Goal: Task Accomplishment & Management: Manage account settings

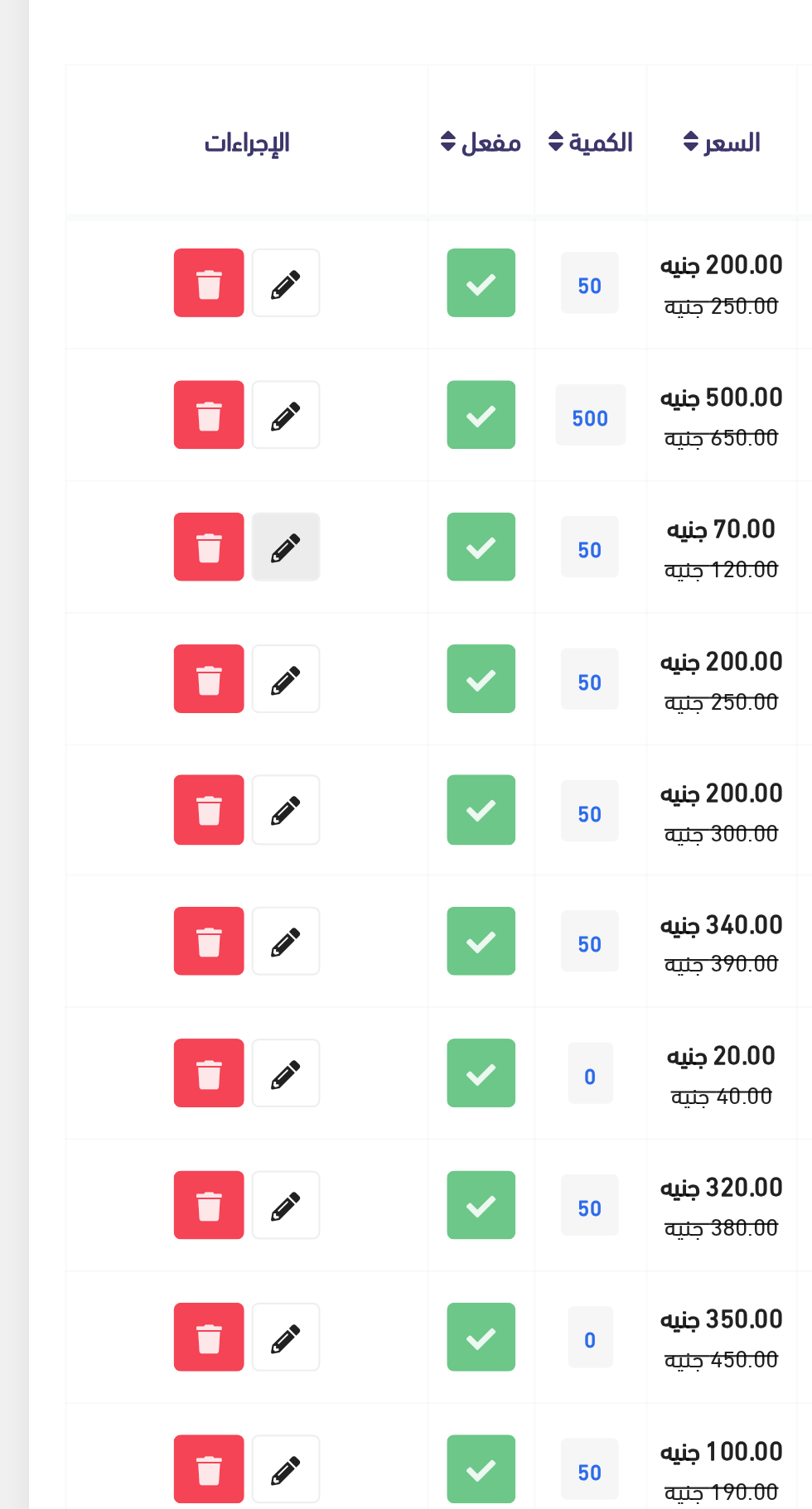
click at [134, 460] on icon at bounding box center [131, 461] width 29 height 29
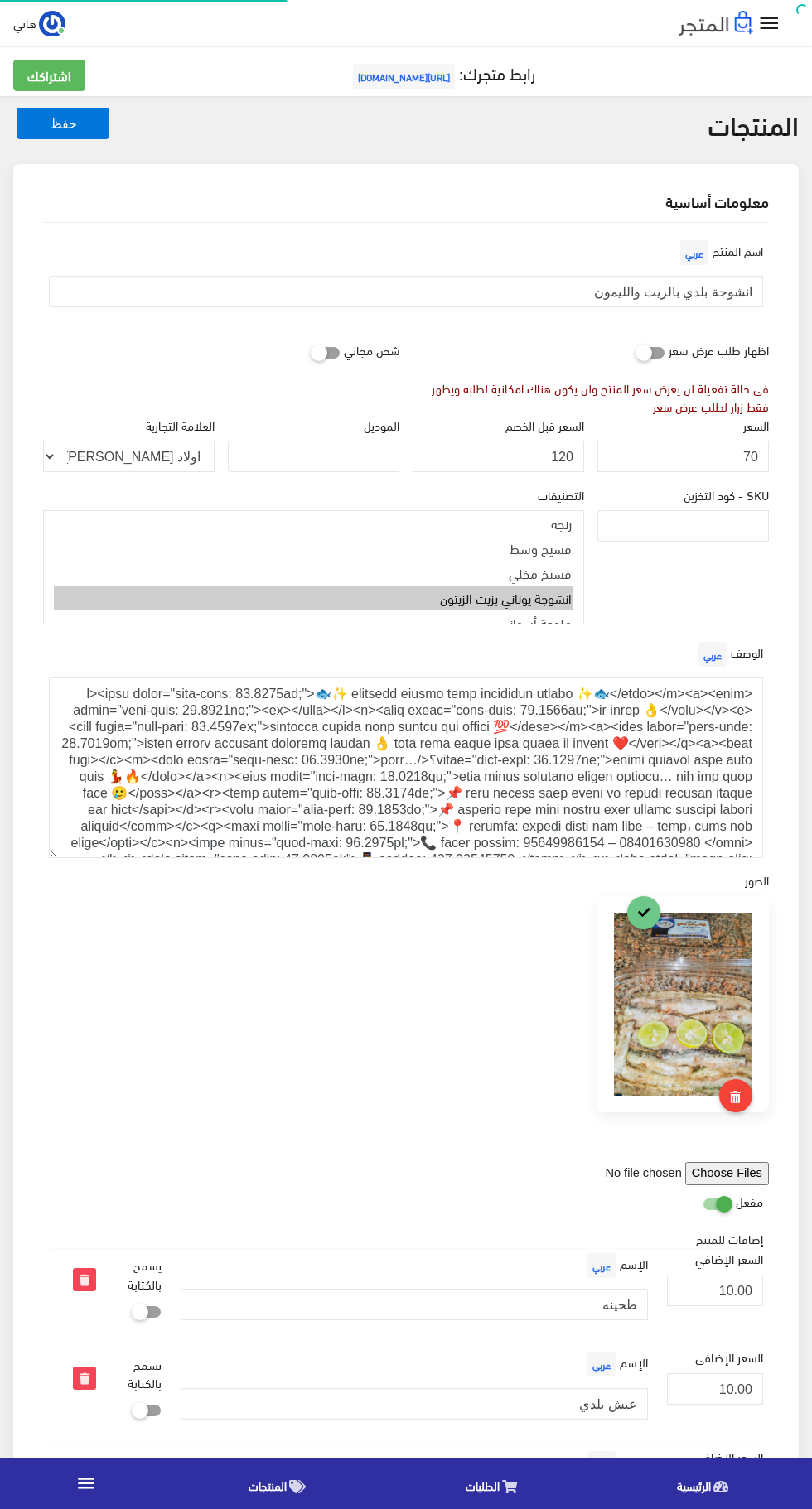
select select
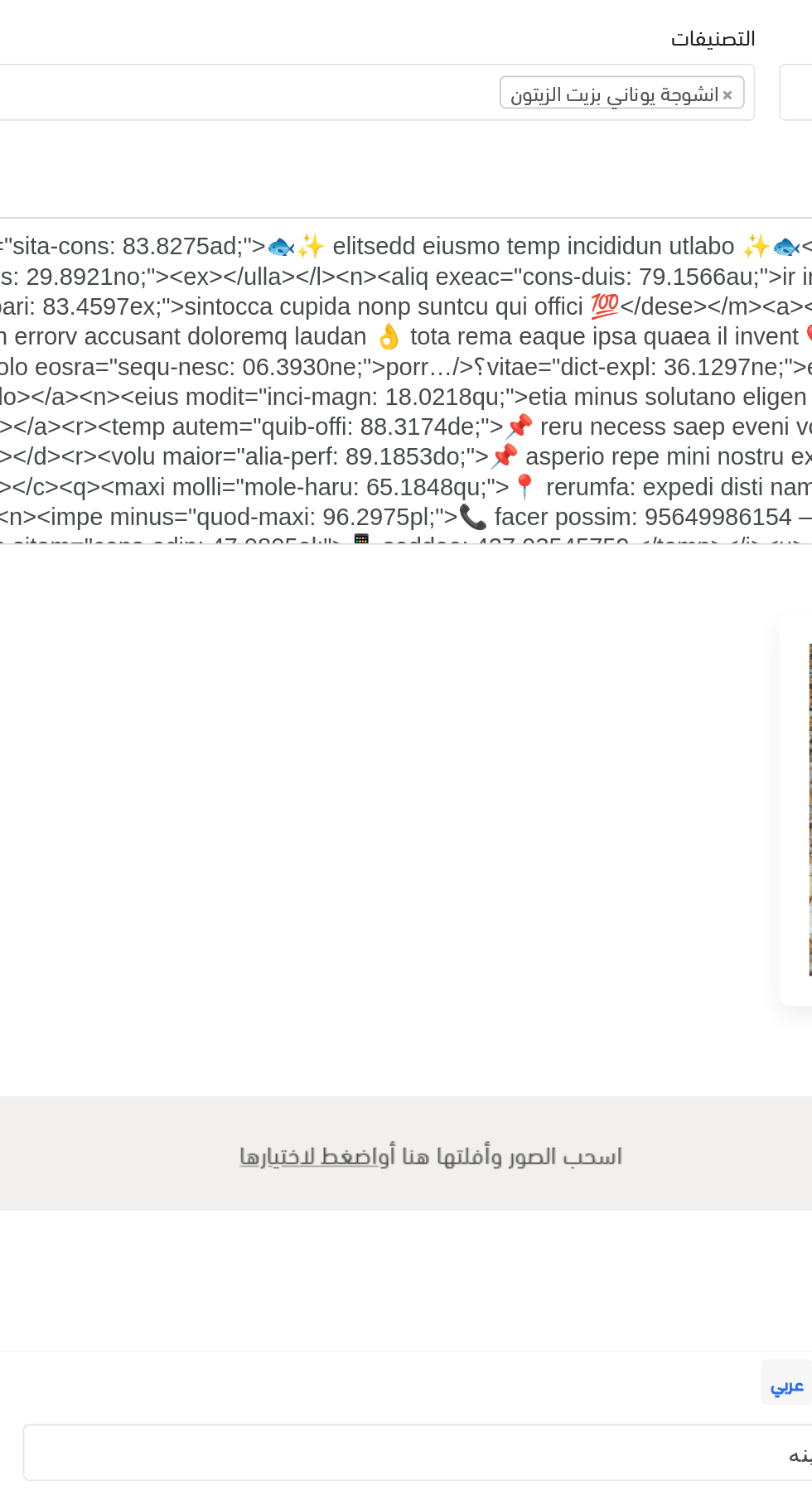
click at [494, 627] on textarea at bounding box center [406, 685] width 714 height 181
click at [514, 831] on div at bounding box center [405, 946] width 738 height 265
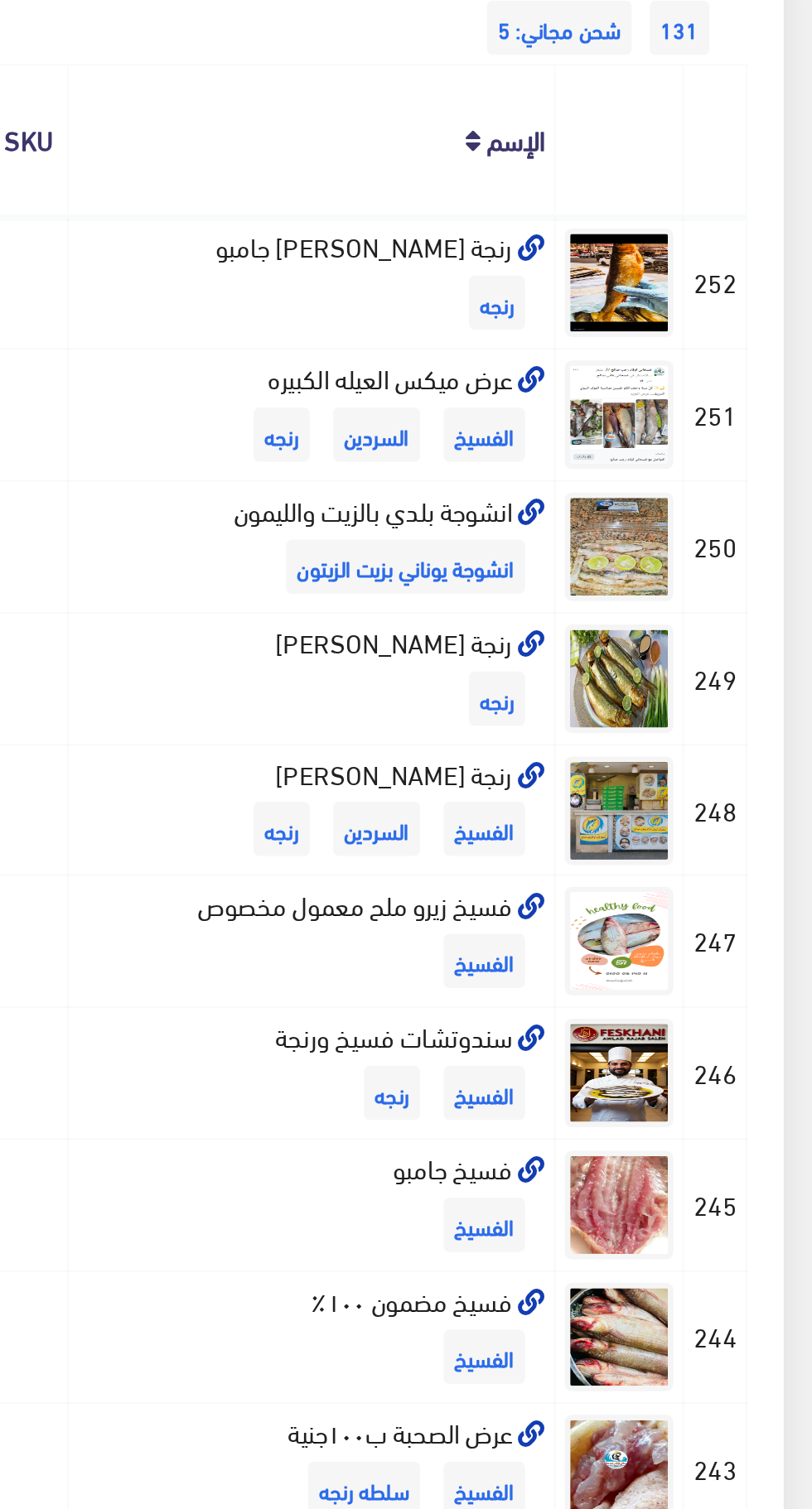
click at [683, 443] on icon at bounding box center [682, 445] width 13 height 13
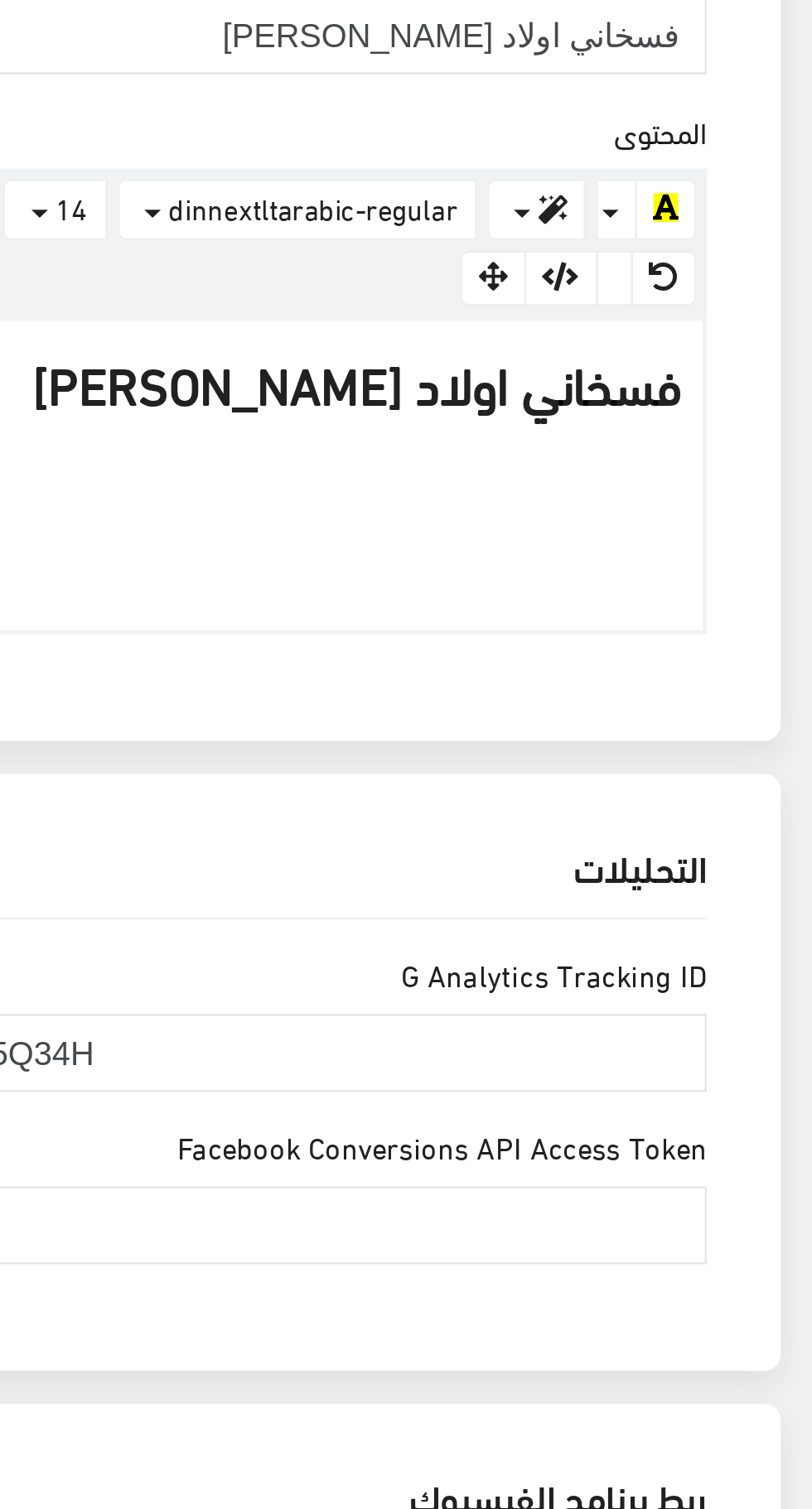
scroll to position [13, 0]
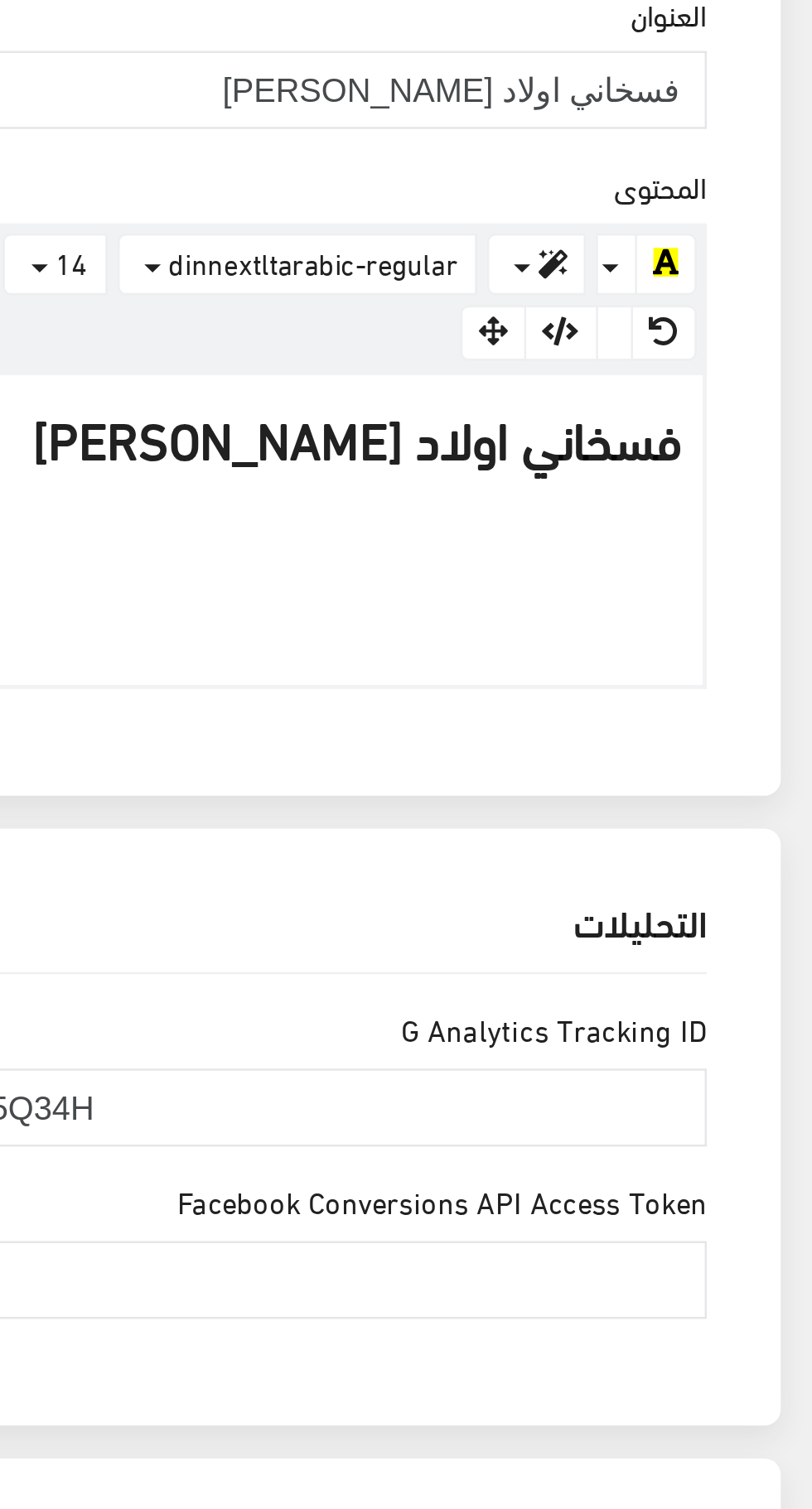
click at [722, 563] on button "button" at bounding box center [710, 560] width 29 height 24
type textarea "<l><ipsu dolor="sita-cons: 93ad; elit-seddoe: 067;"><temp incid="utlabore-etdol…"
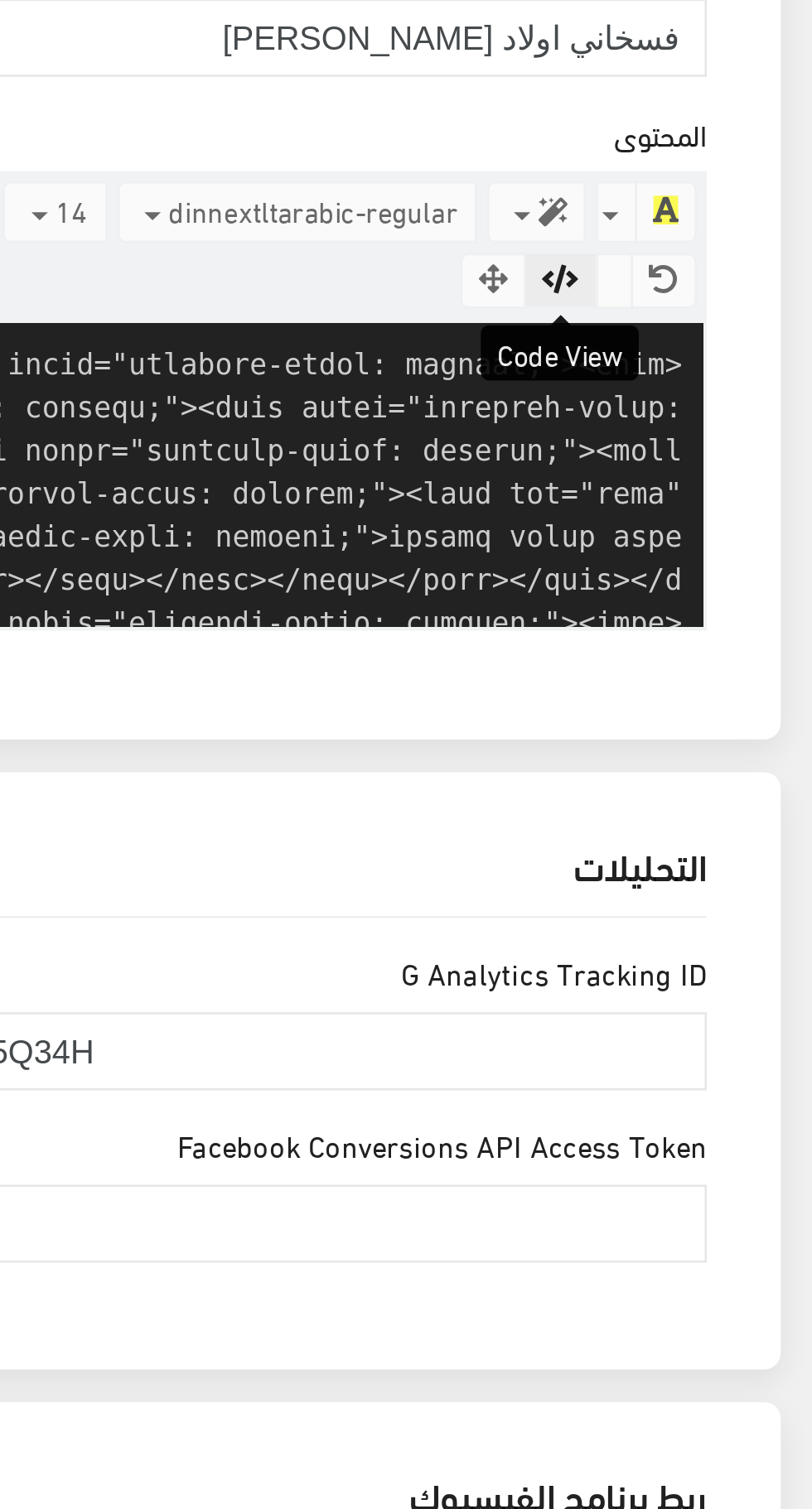
scroll to position [242, 0]
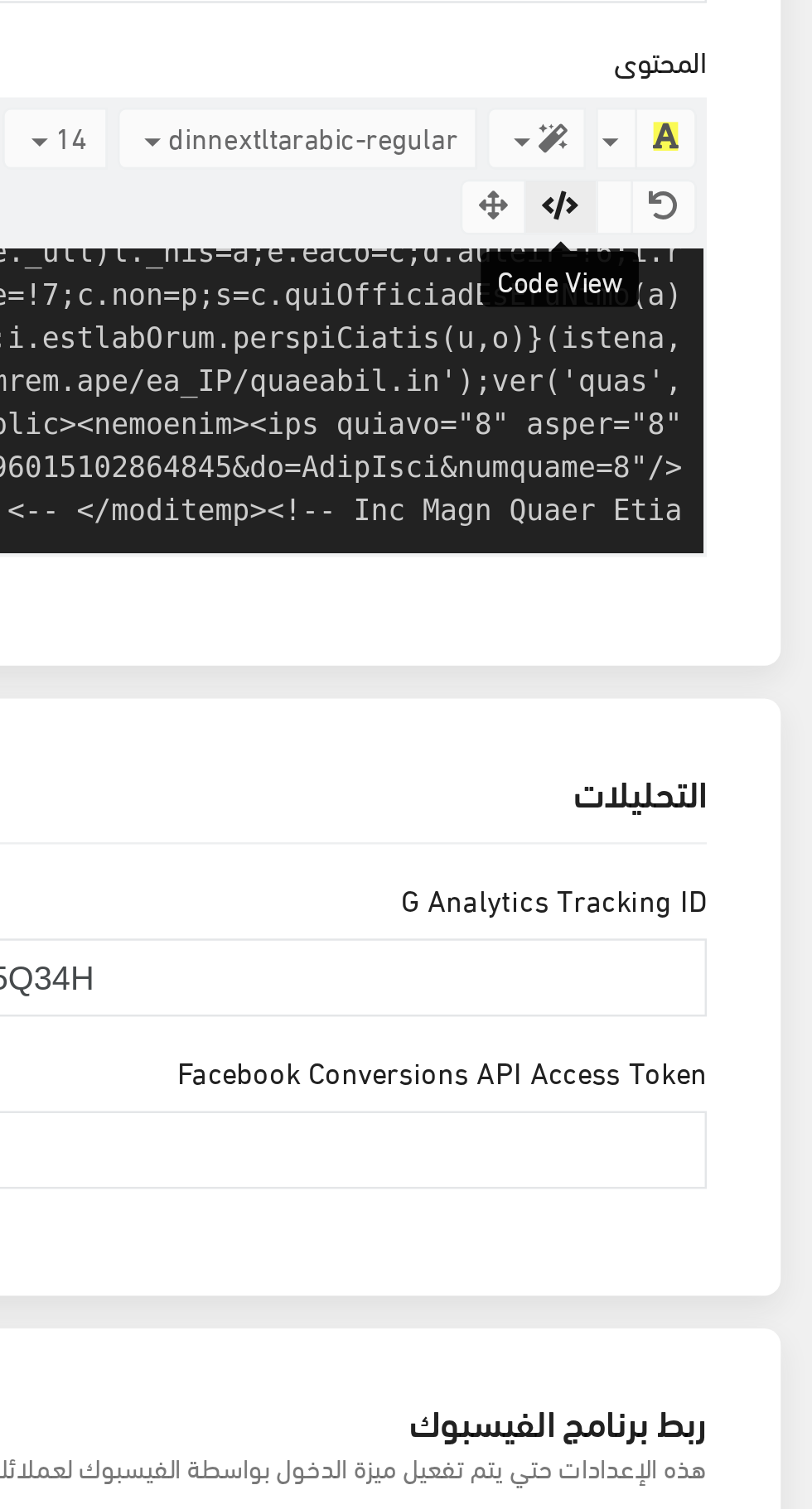
click at [738, 675] on textarea at bounding box center [405, 637] width 723 height 123
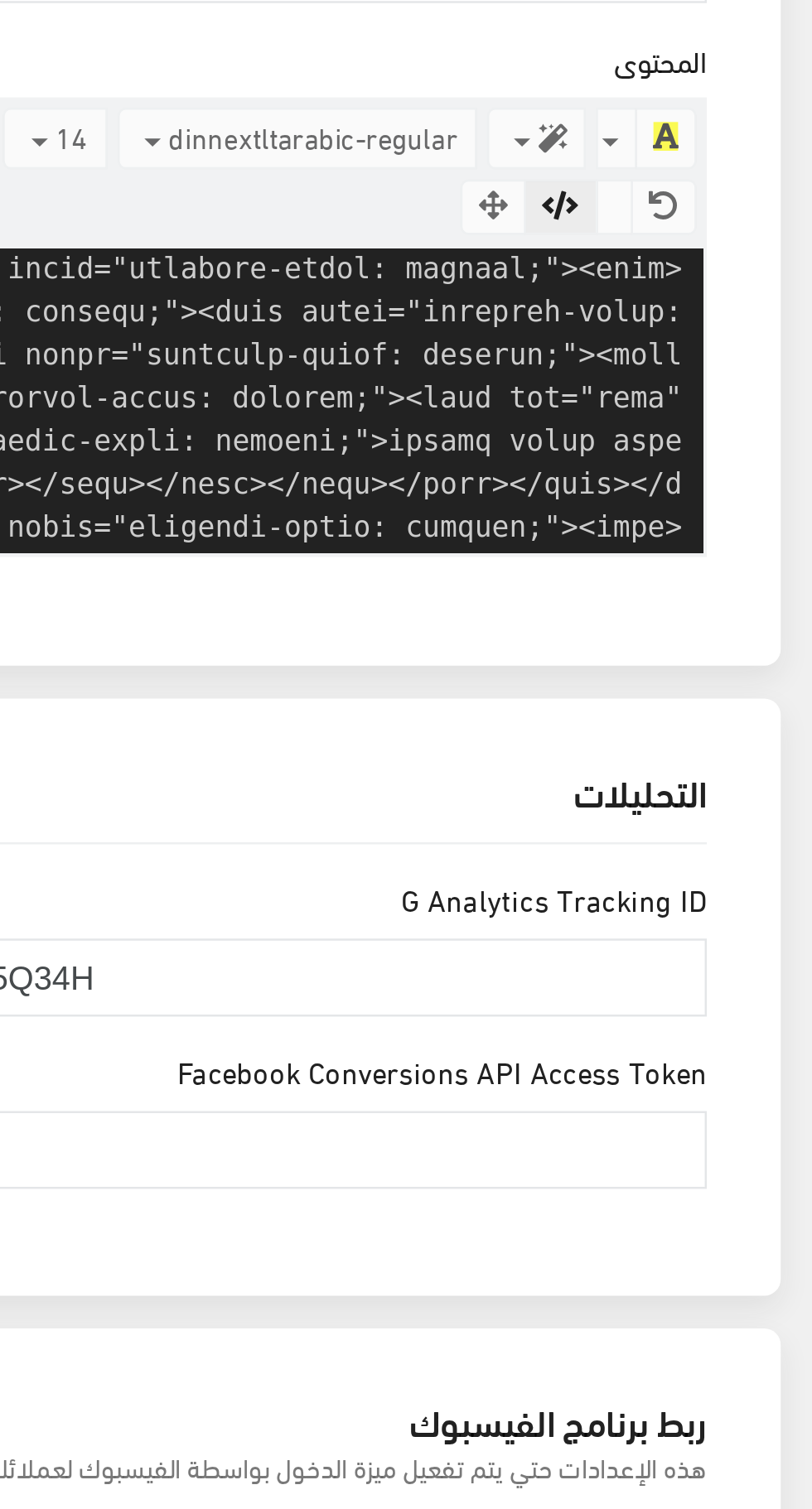
scroll to position [0, 0]
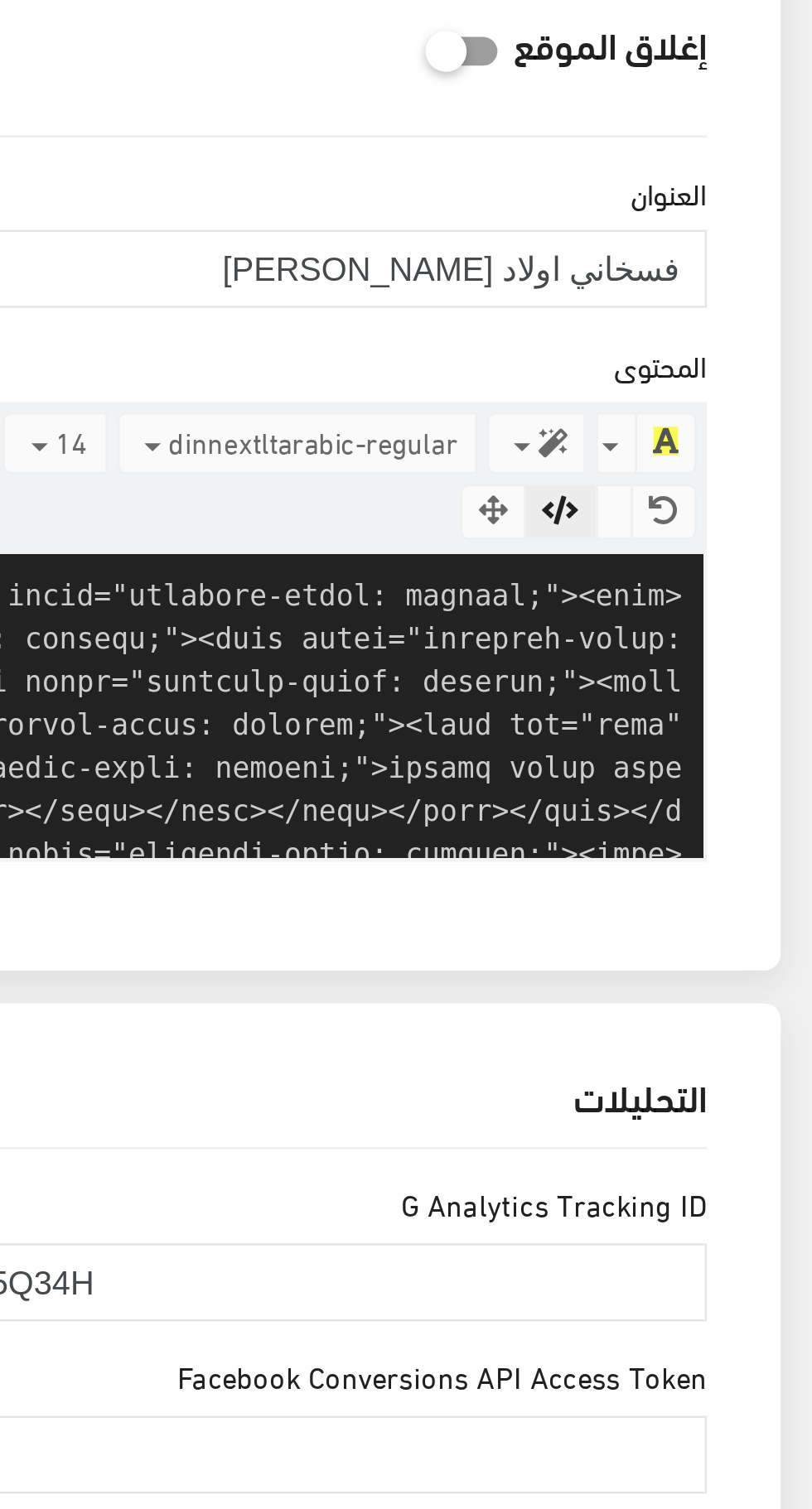
click at [720, 555] on button "button" at bounding box center [710, 560] width 29 height 24
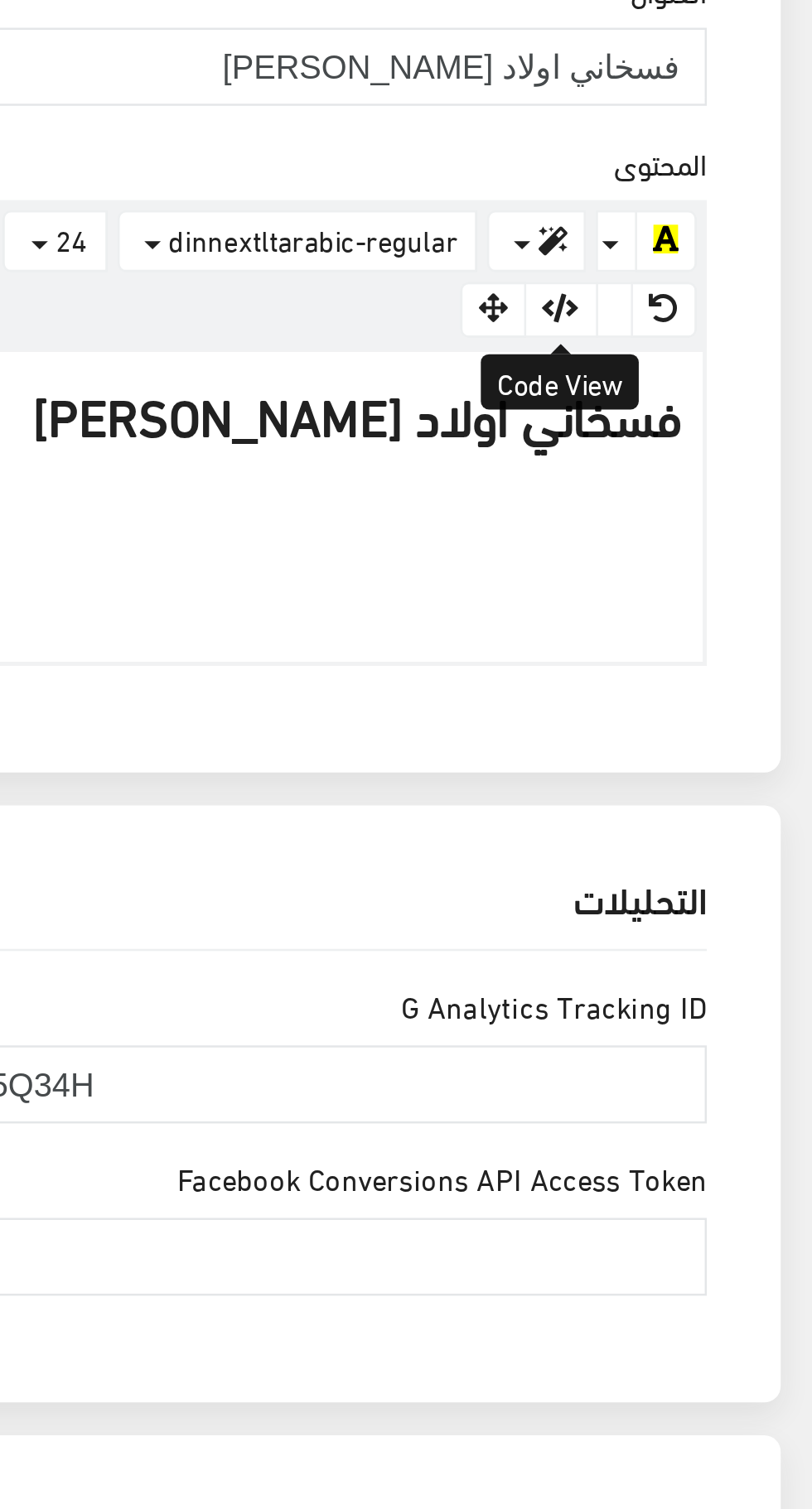
click at [711, 667] on p at bounding box center [406, 655] width 706 height 50
click at [748, 649] on p at bounding box center [406, 655] width 706 height 50
click at [733, 656] on p at bounding box center [406, 655] width 706 height 50
click at [749, 623] on div "فسخاني اولاد [PERSON_NAME]" at bounding box center [405, 638] width 723 height 124
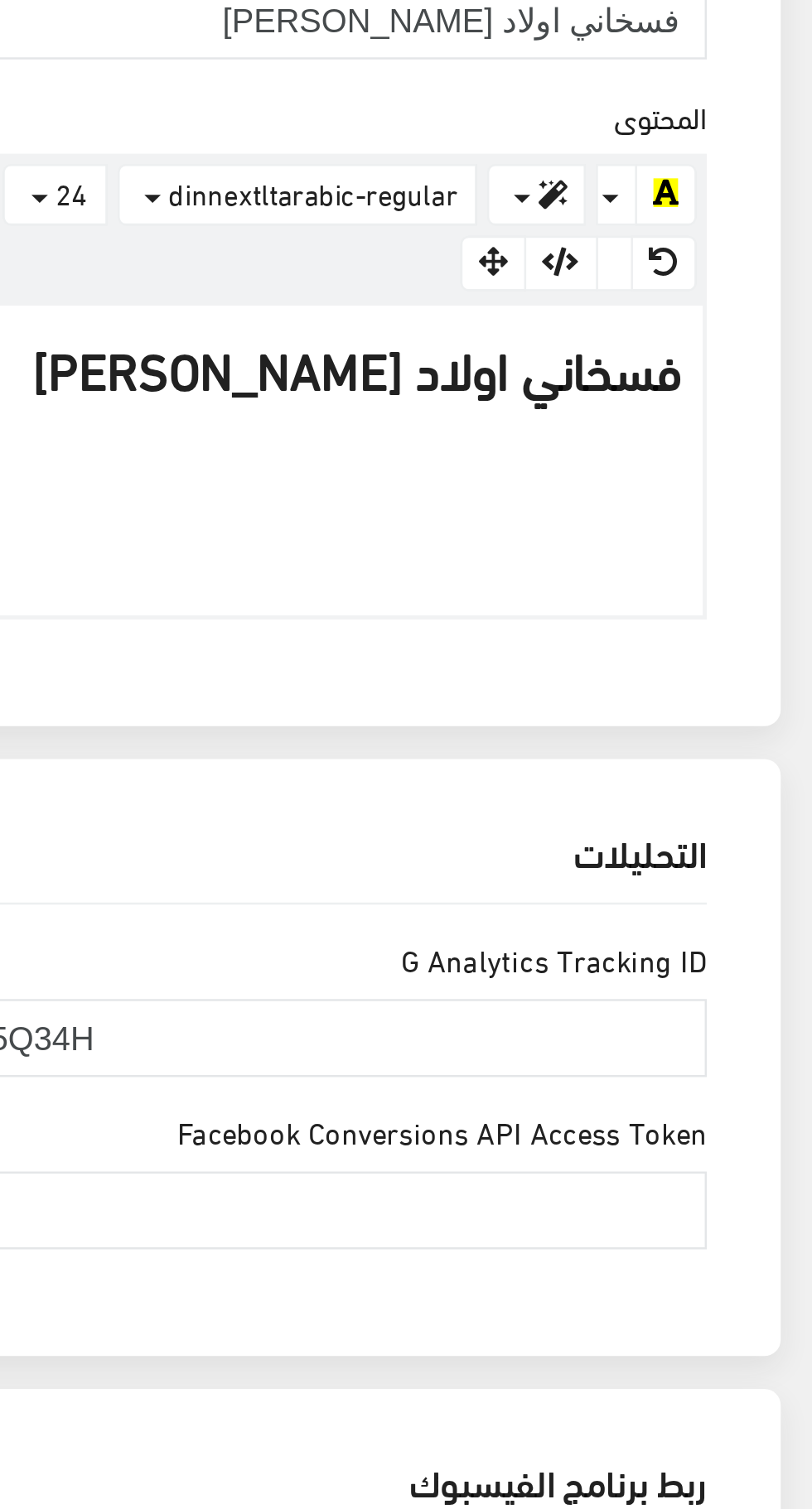
click at [709, 565] on button "button" at bounding box center [710, 560] width 29 height 24
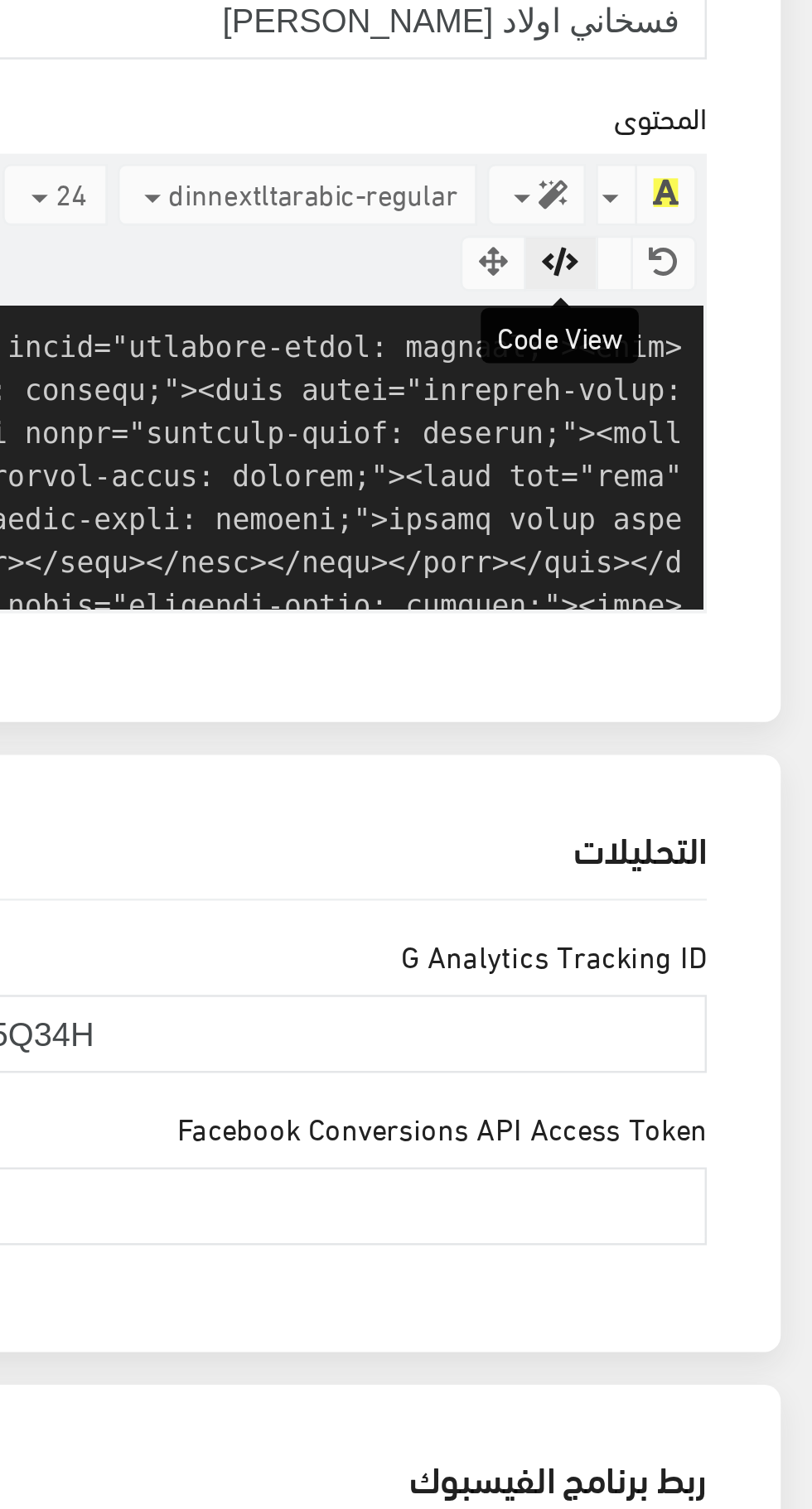
scroll to position [181, 0]
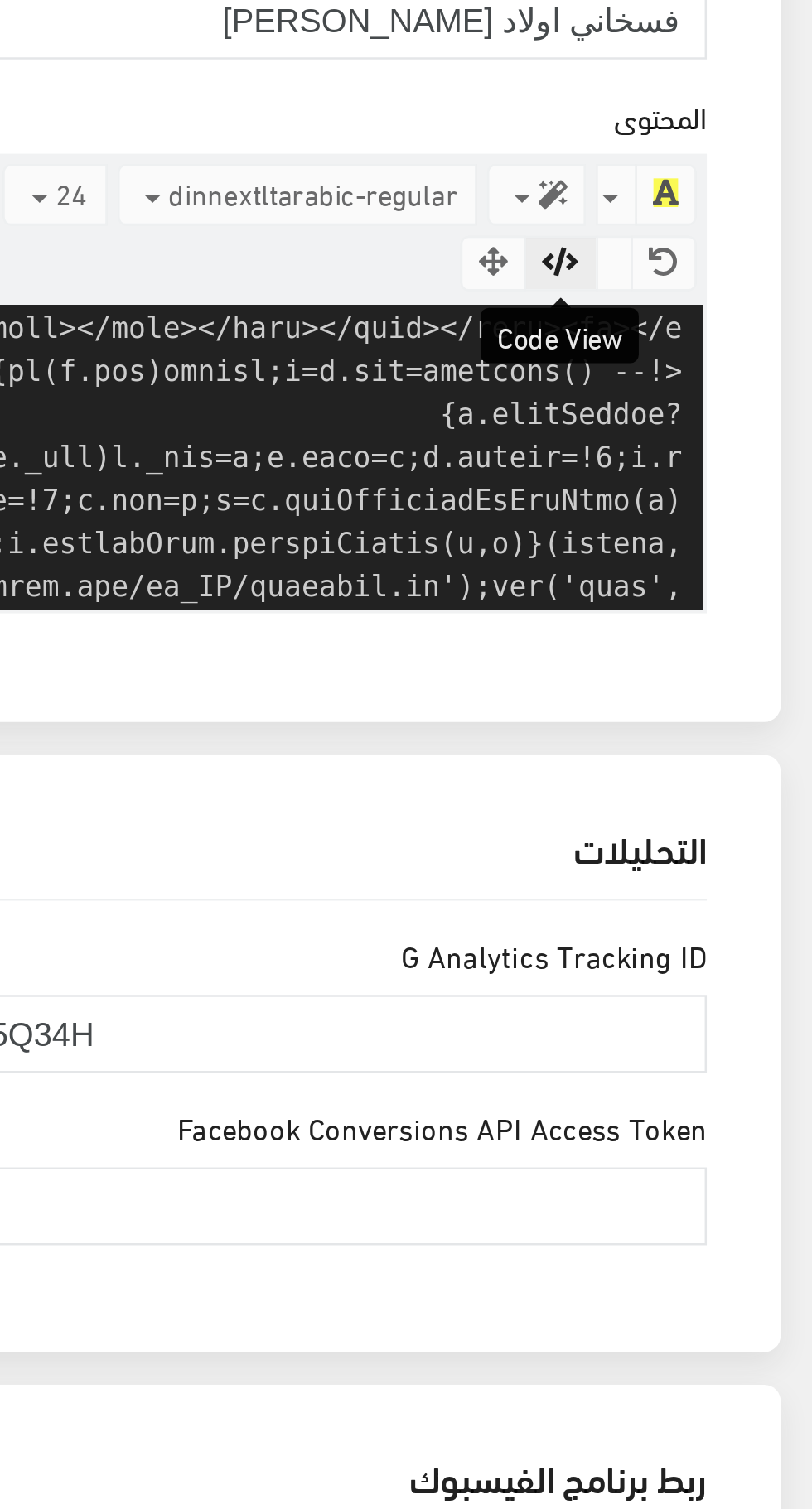
click at [749, 691] on textarea at bounding box center [405, 637] width 723 height 123
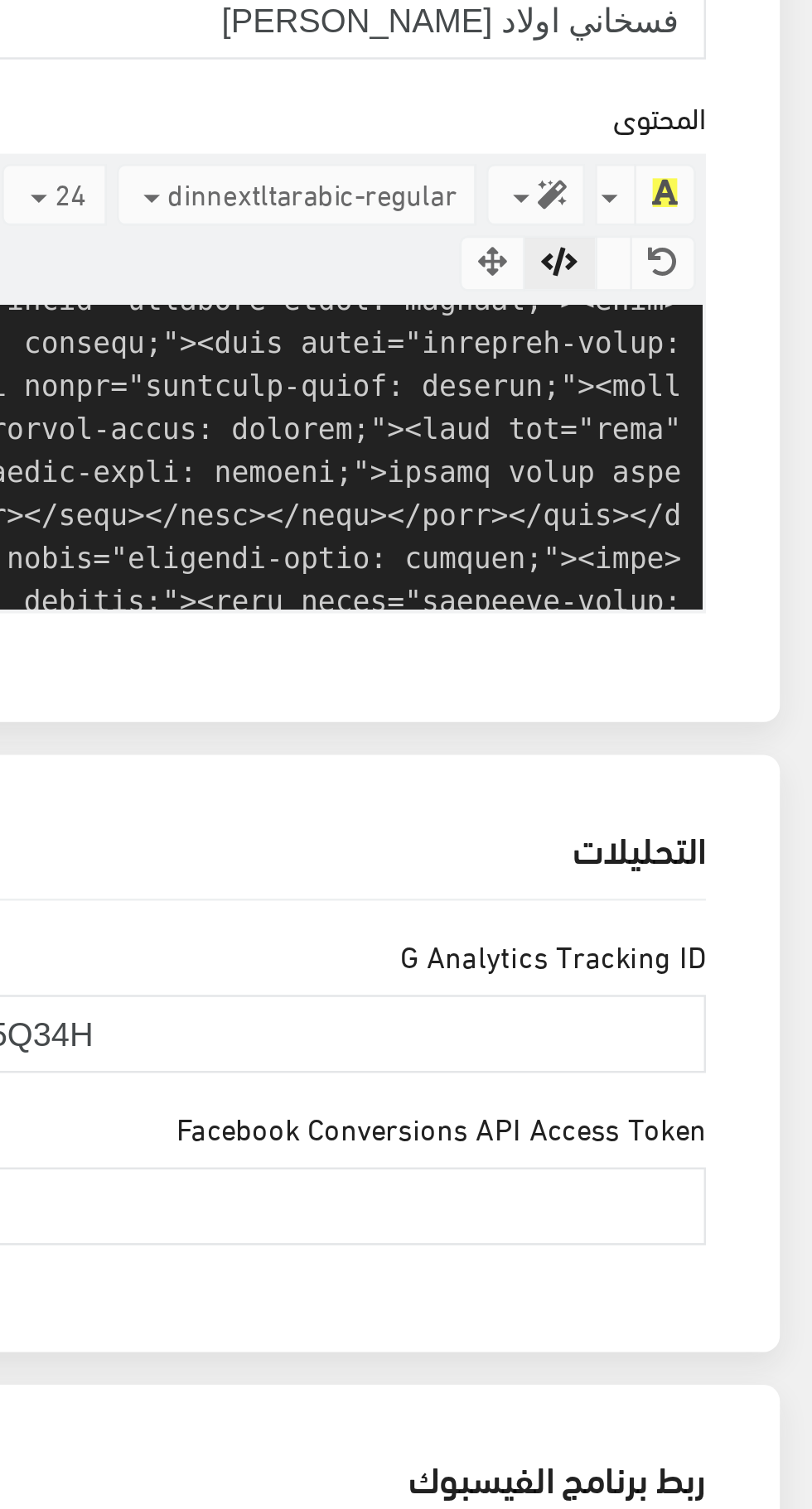
scroll to position [0, 0]
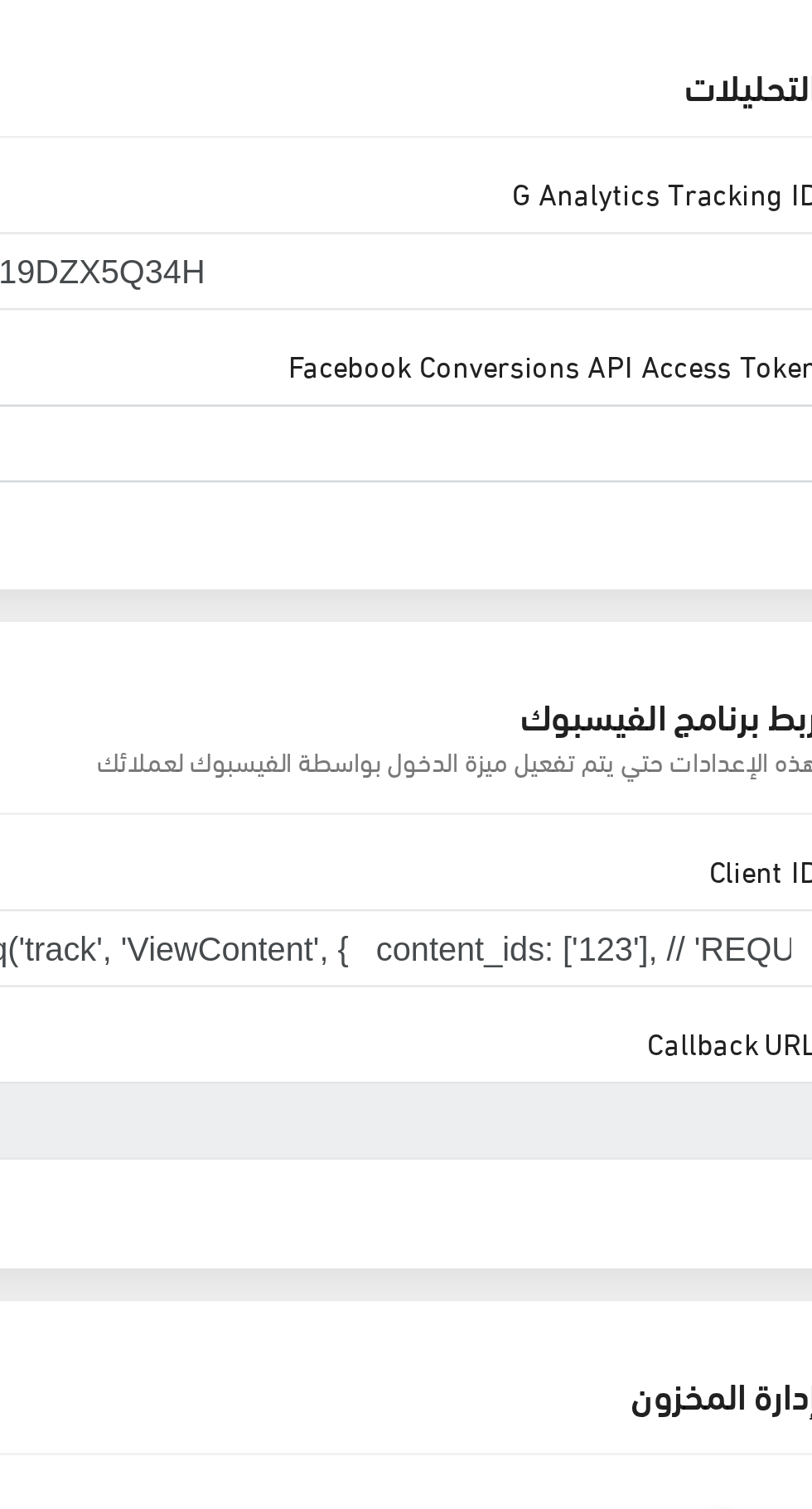
click at [707, 934] on input "Facebook Conversions API Access Token" at bounding box center [591, 940] width 356 height 31
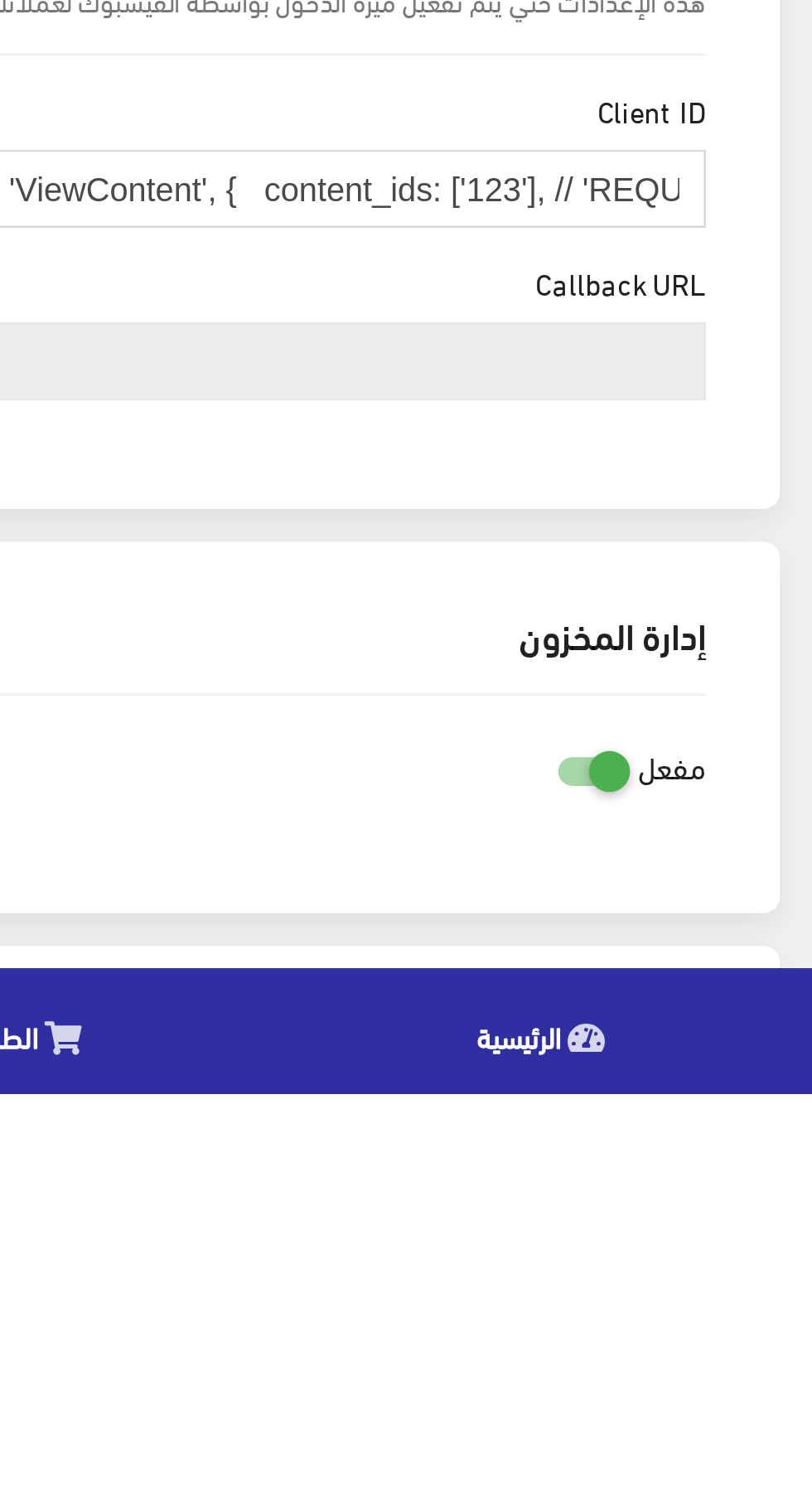
click at [749, 1144] on input "fbq('track', 'ViewContent', { content_ids: ['123'], // 'REQUIRED': array of pro…" at bounding box center [591, 1143] width 356 height 31
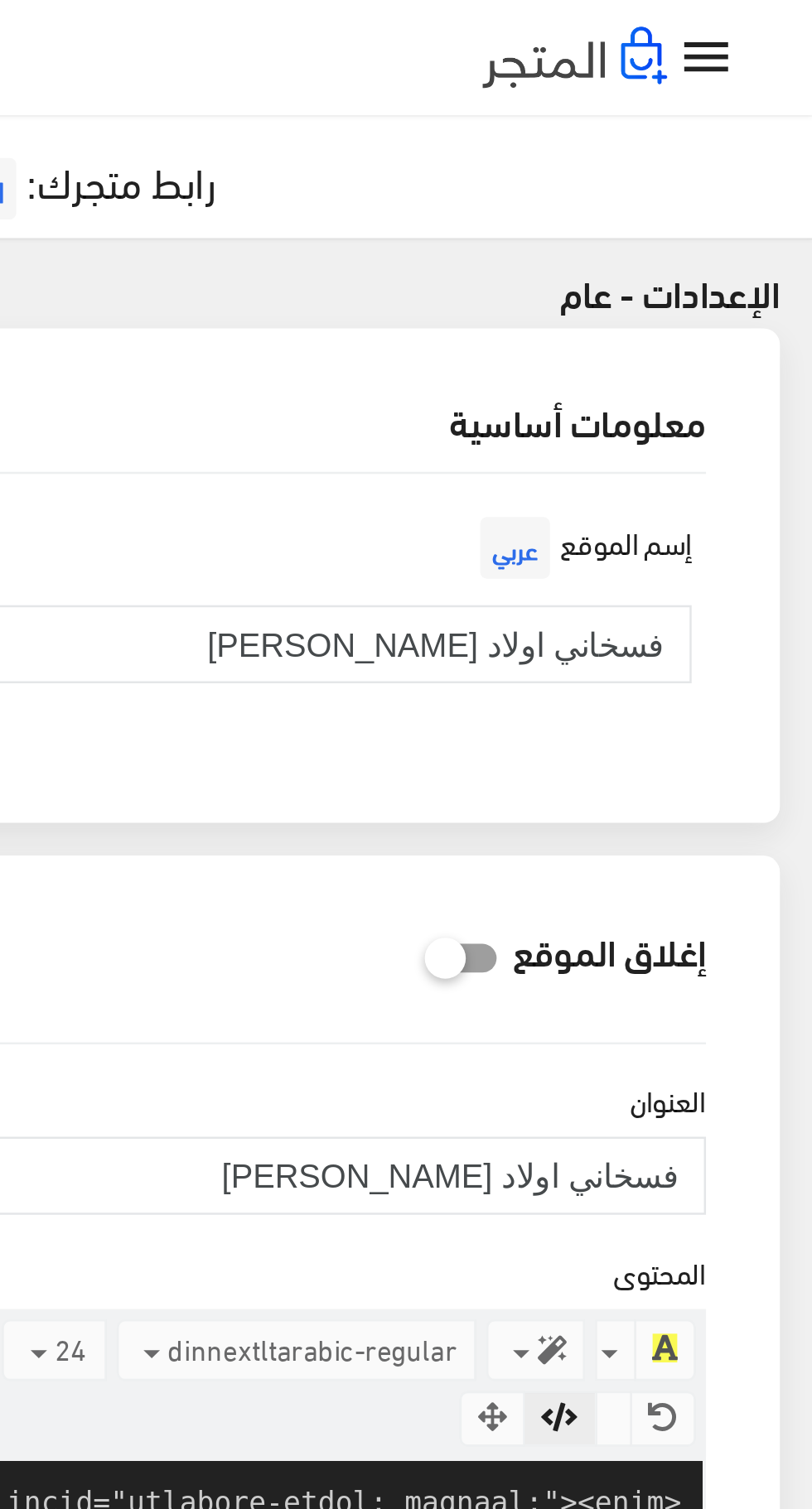
type input "fbq('track', 'ViewContent', { content_ids: ['123'], // 'REQUEAAJhVq2o4lYBPUqGRO…"
click at [775, 28] on icon "" at bounding box center [769, 24] width 24 height 24
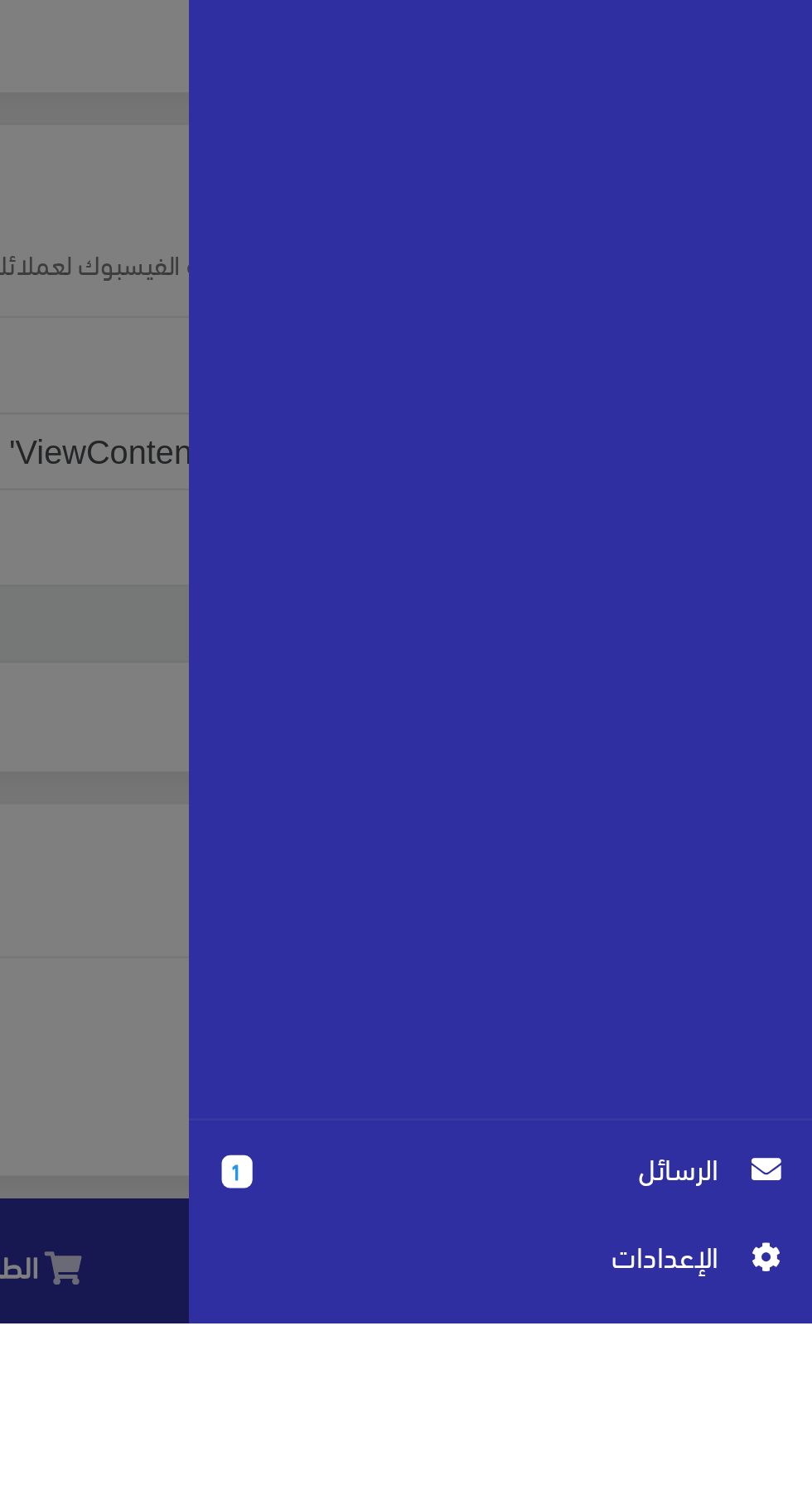
click at [749, 1490] on span "اﻹعدادات" at bounding box center [679, 1481] width 187 height 19
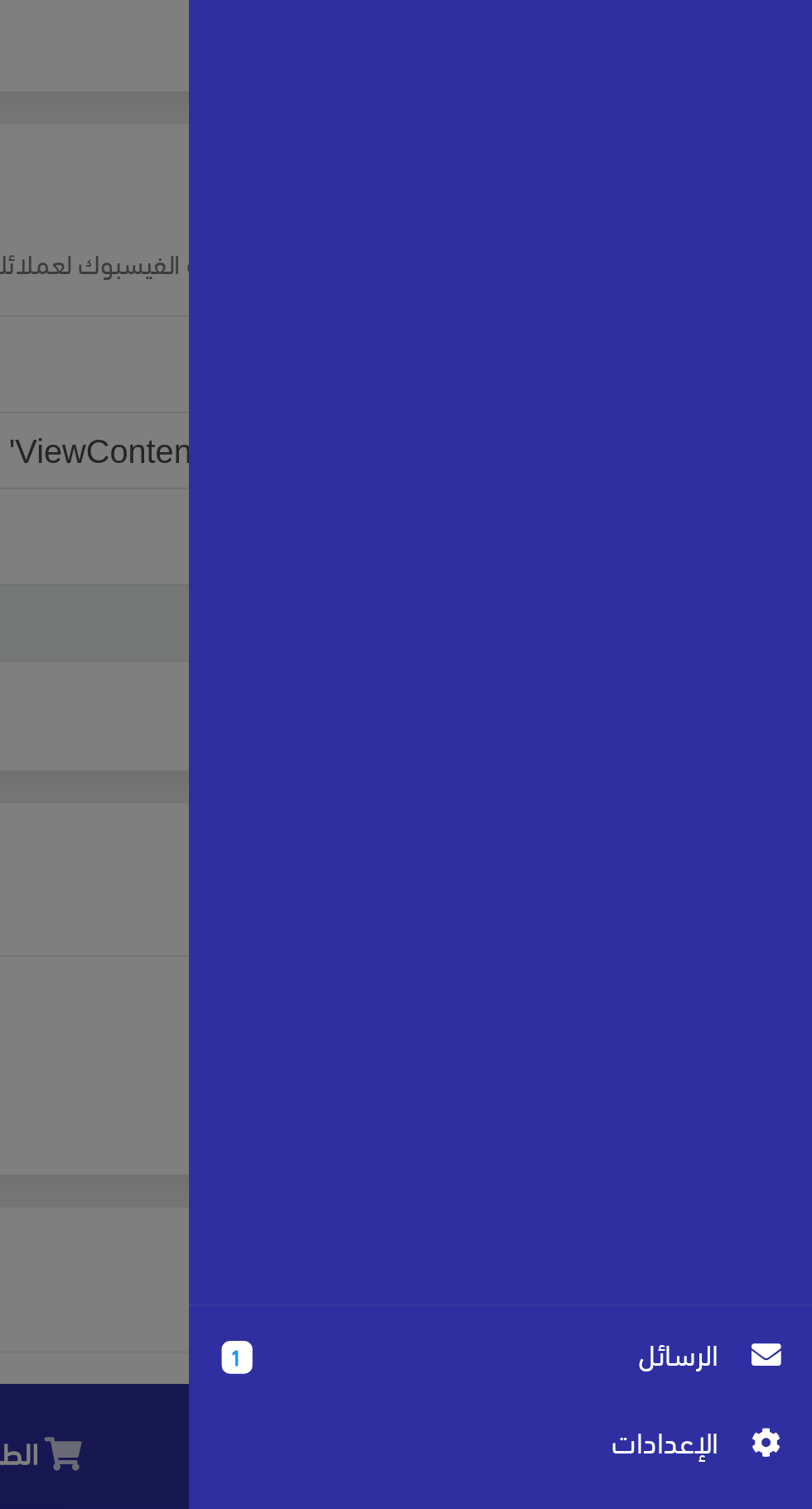
click at [515, 1372] on div "مجاني +5% عمولة مبيعات فسخاني اولاد رجب صالح الرئيسية 1" at bounding box center [406, 754] width 812 height 1509
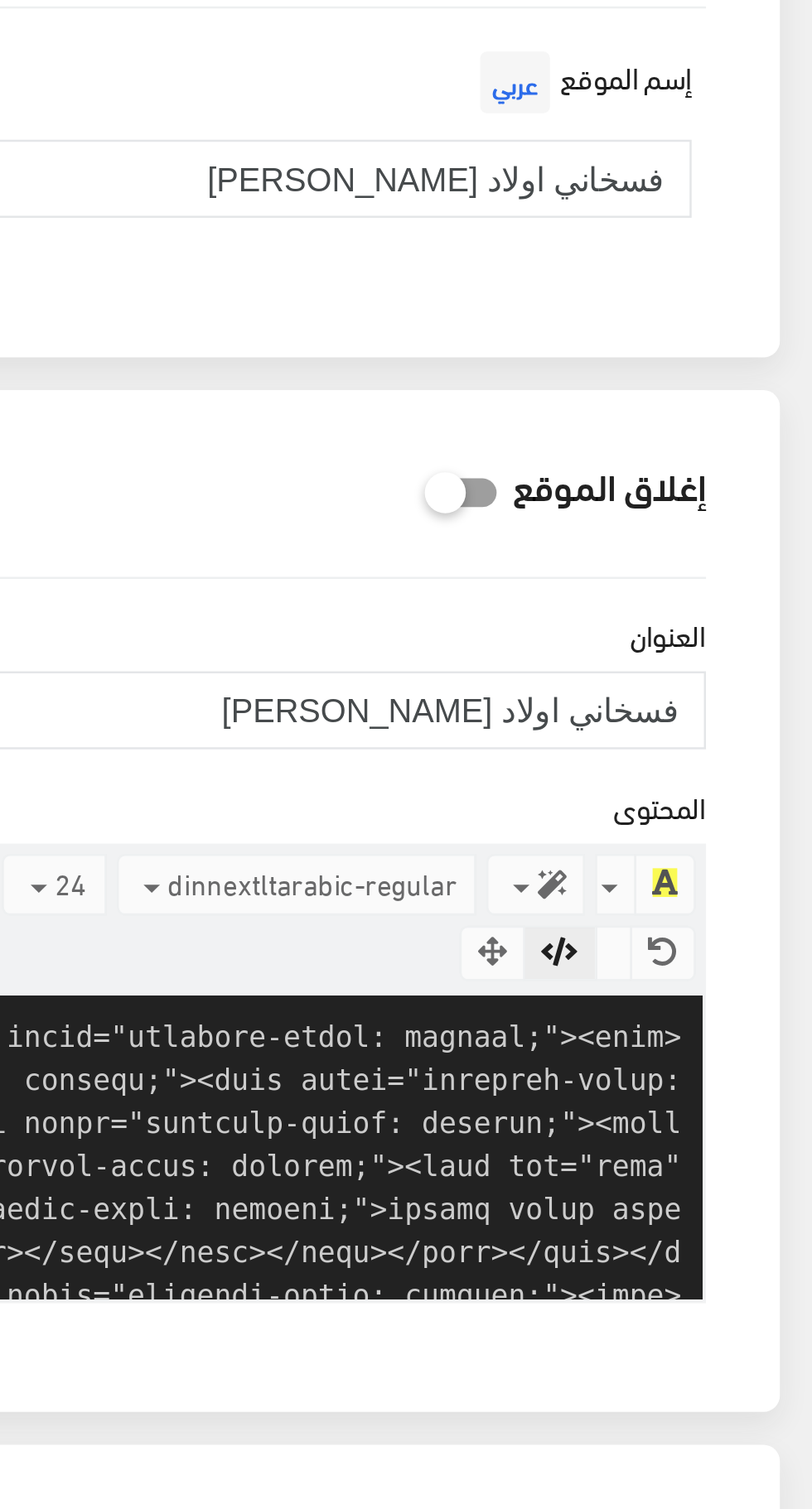
scroll to position [0, 0]
